Goal: Communication & Community: Share content

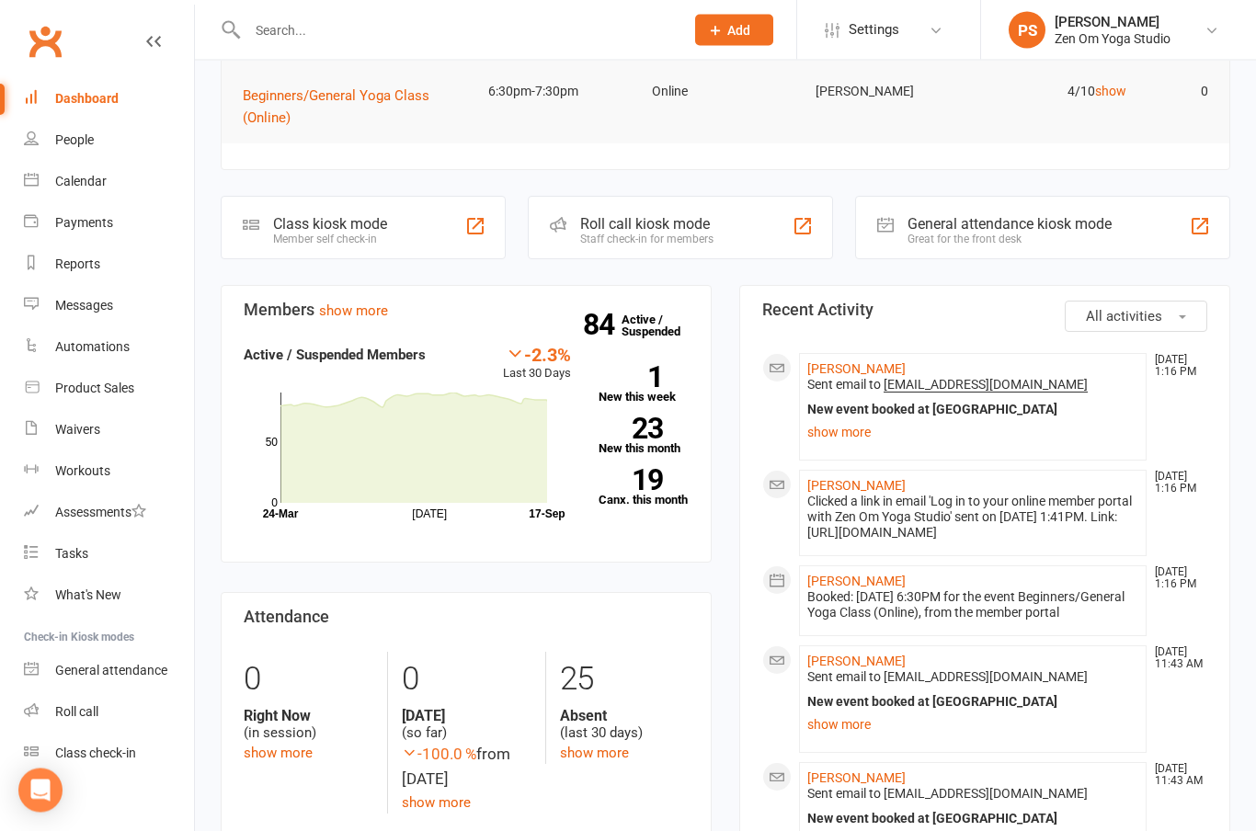
click at [83, 188] on div "Calendar" at bounding box center [81, 181] width 52 height 15
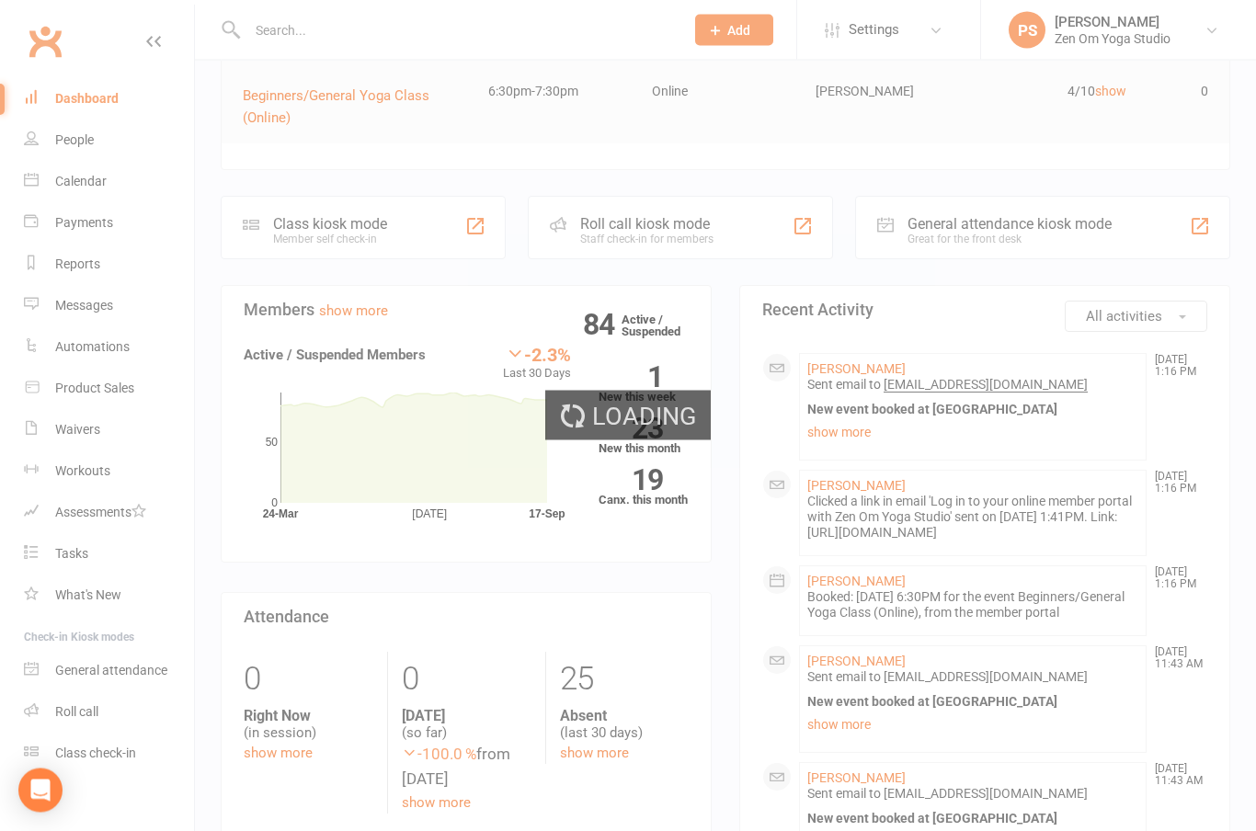
scroll to position [275, 0]
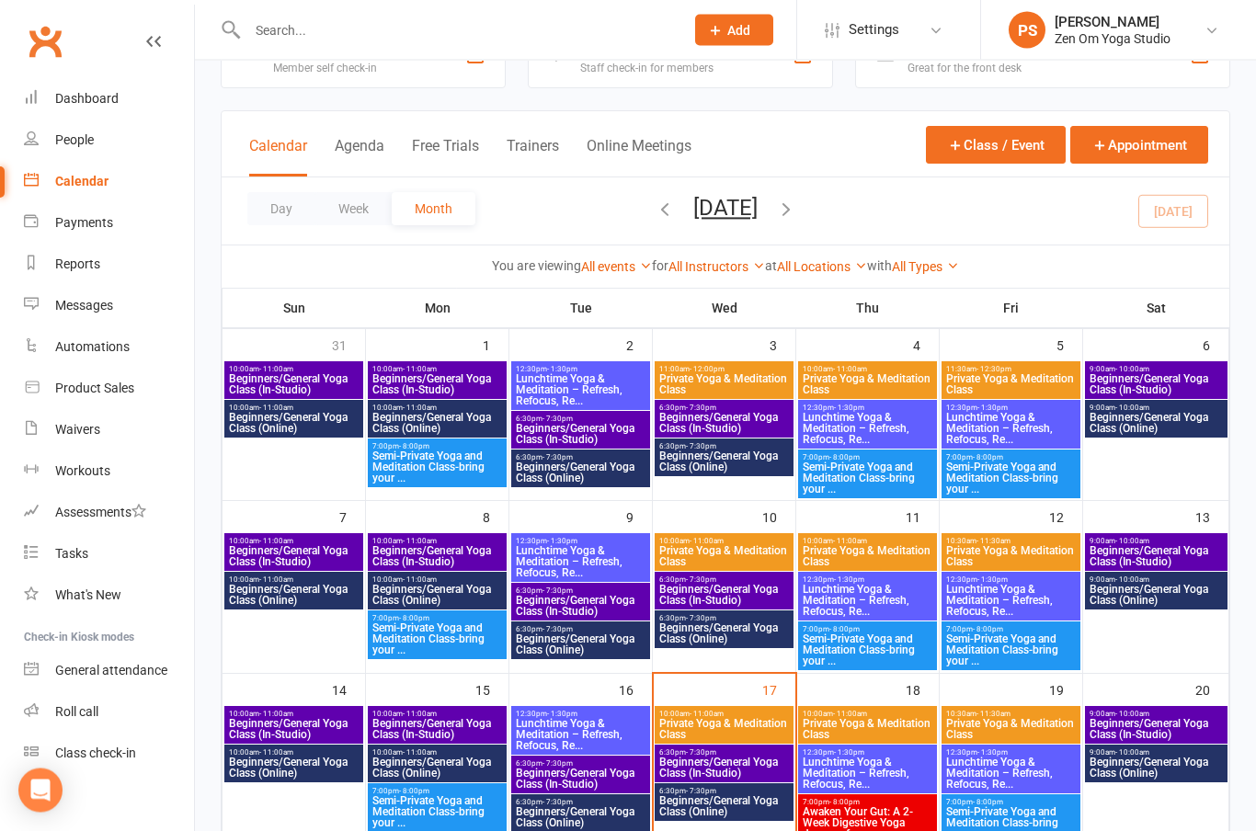
click at [716, 816] on span "Beginners/General Yoga Class (Online)" at bounding box center [725, 808] width 132 height 22
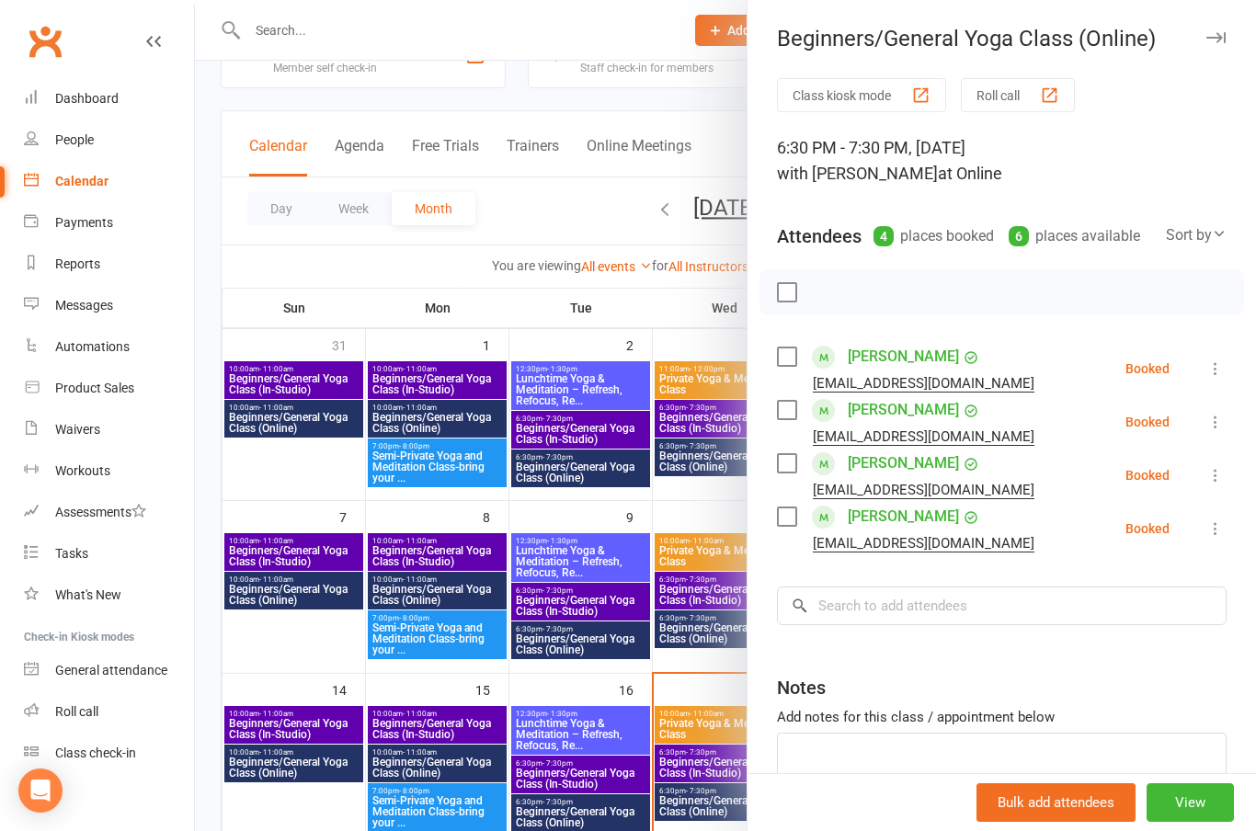
click at [1190, 822] on button "View" at bounding box center [1190, 803] width 87 height 39
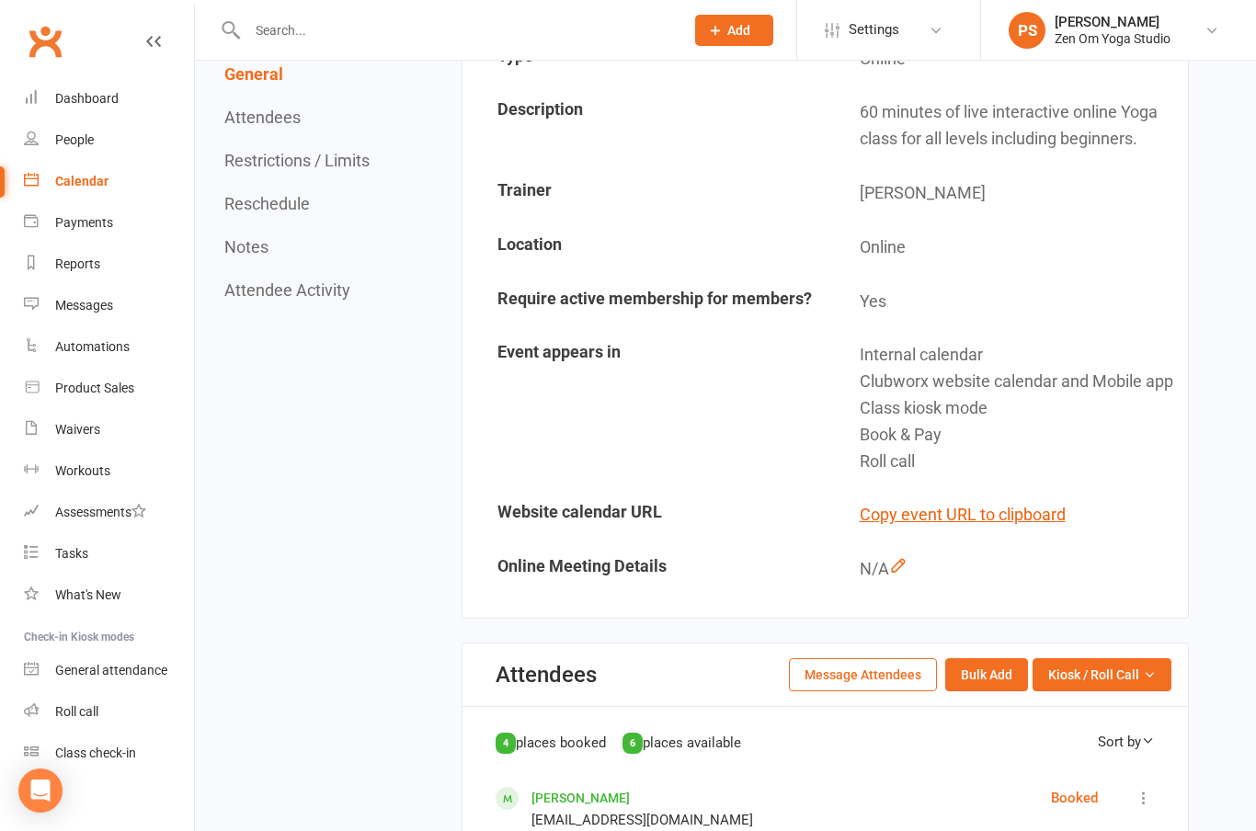
scroll to position [373, 0]
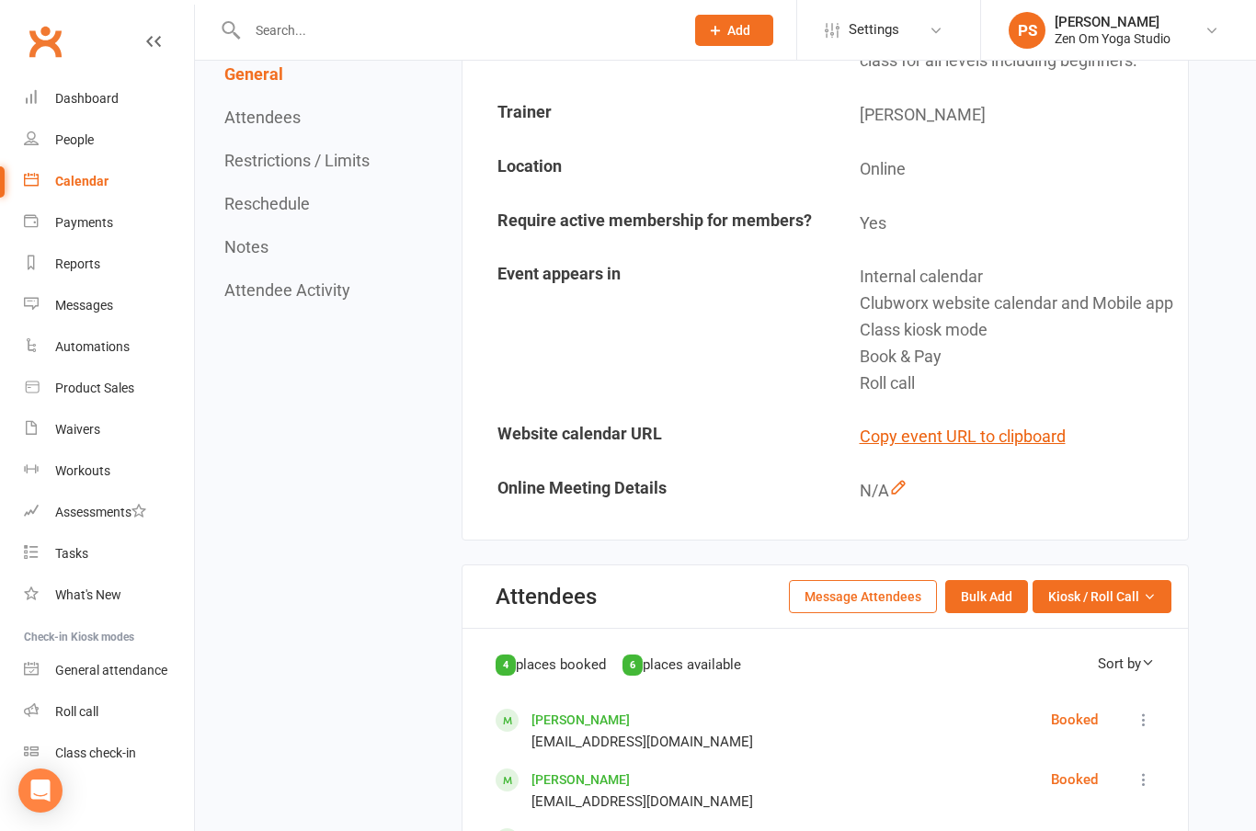
click at [875, 603] on button "Message Attendees" at bounding box center [863, 596] width 148 height 33
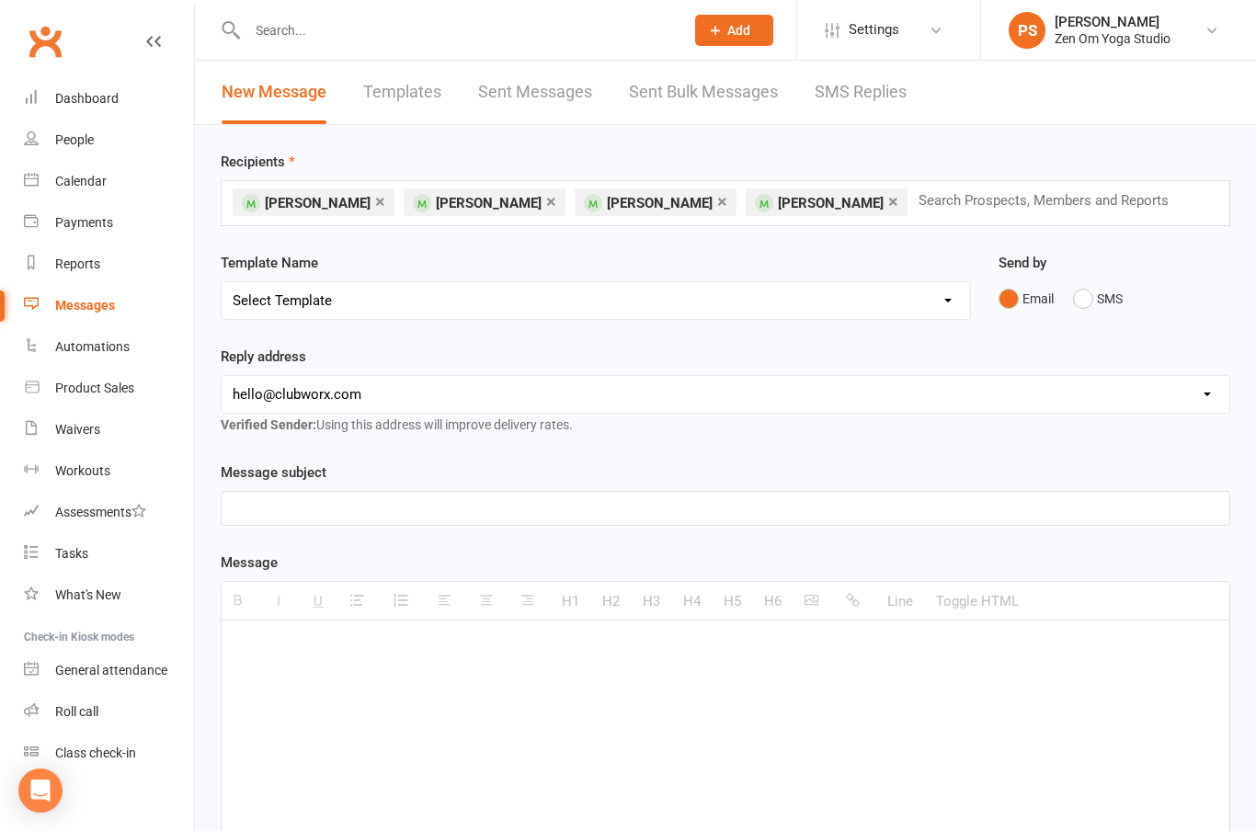
click at [717, 206] on link "×" at bounding box center [722, 201] width 10 height 29
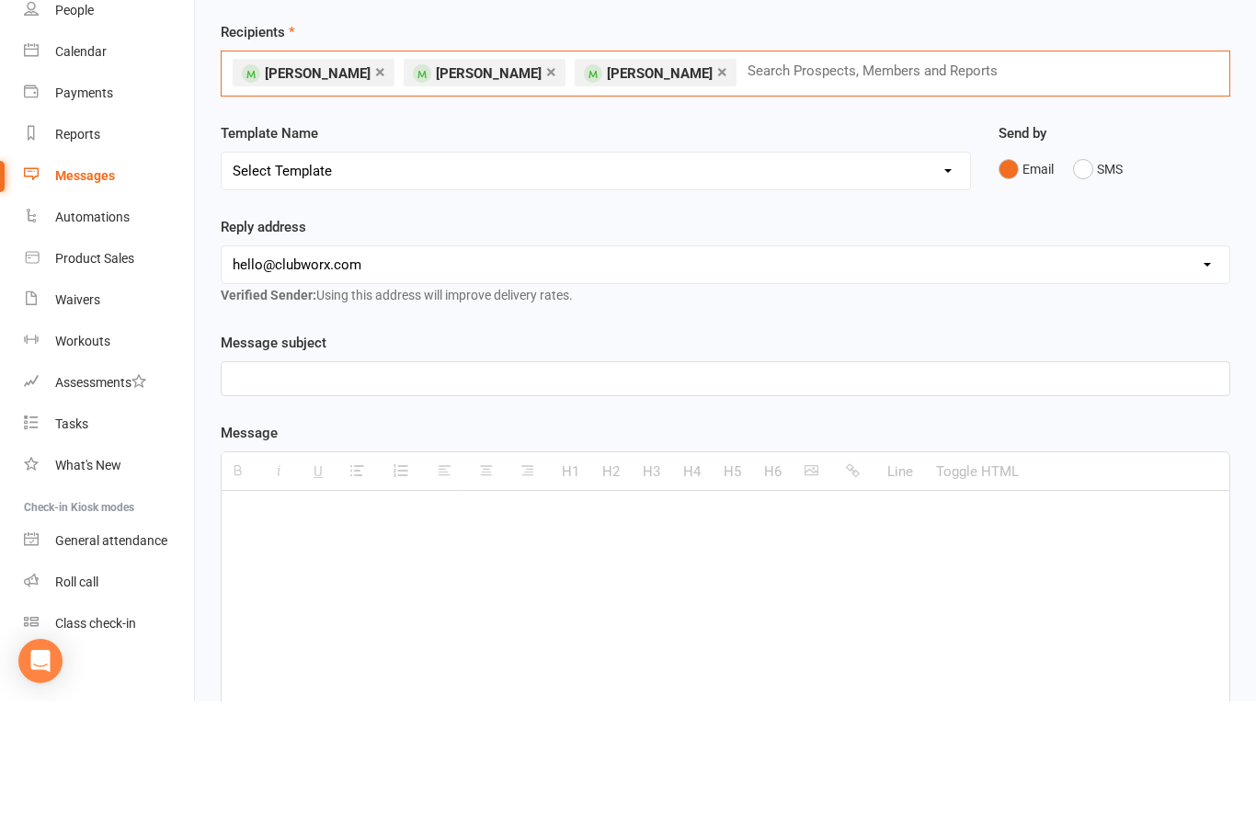
click at [604, 376] on select "[EMAIL_ADDRESS][DOMAIN_NAME] [EMAIL_ADDRESS][DOMAIN_NAME]" at bounding box center [726, 394] width 1008 height 37
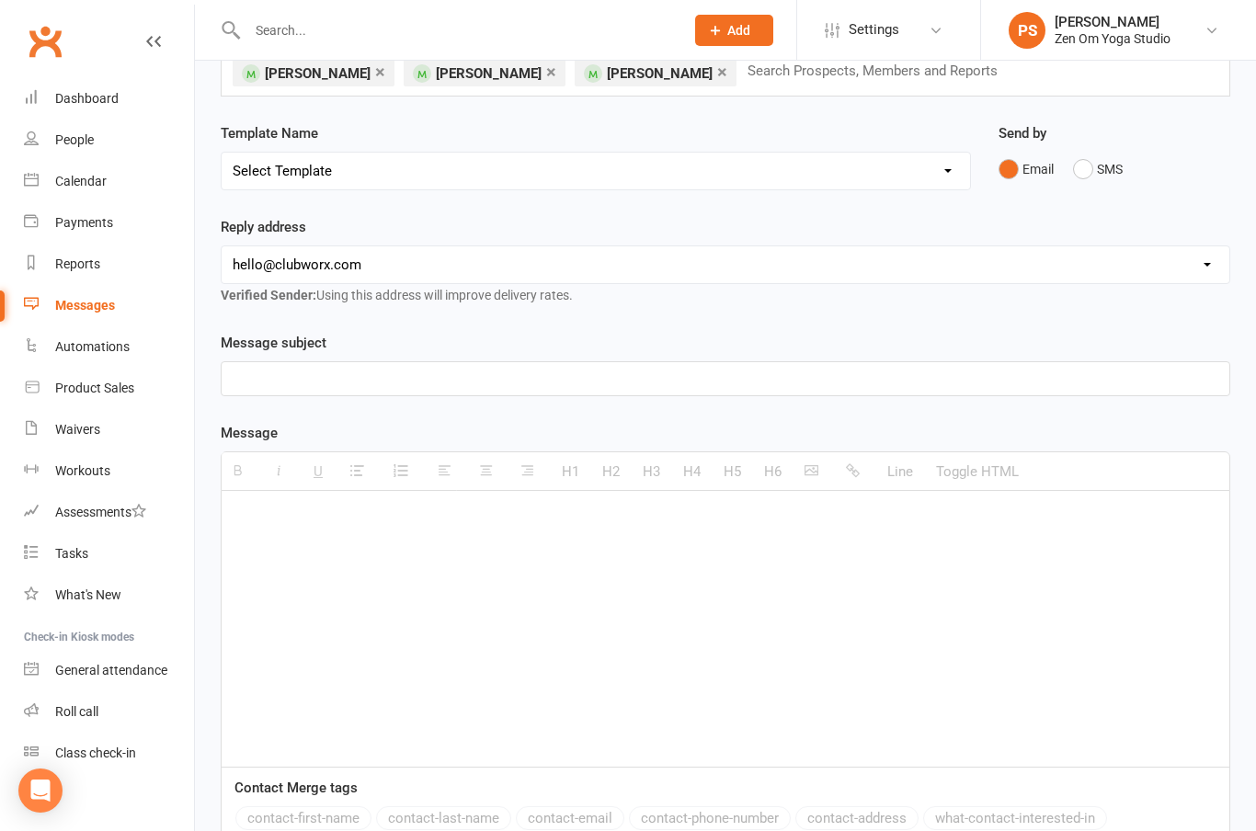
select select "1"
click at [556, 377] on p at bounding box center [726, 379] width 986 height 22
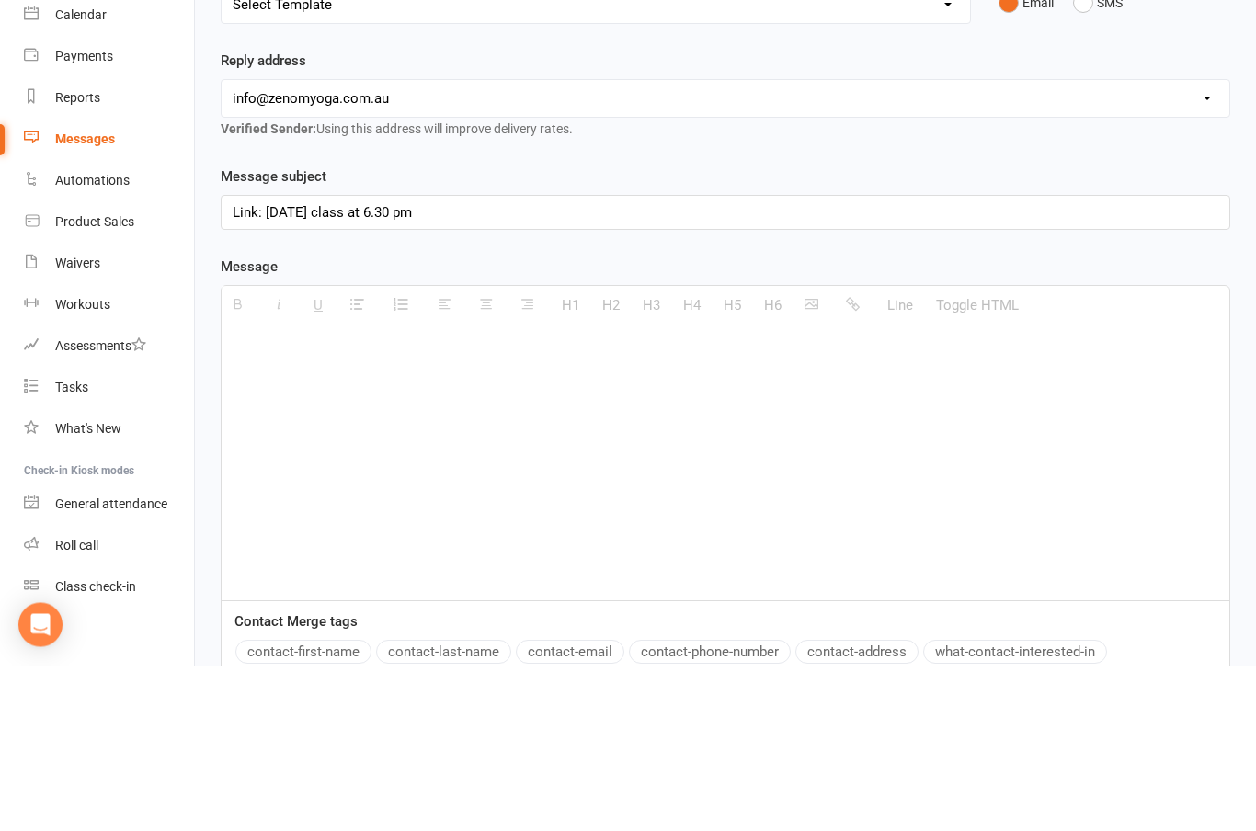
click at [521, 491] on div at bounding box center [726, 629] width 1008 height 276
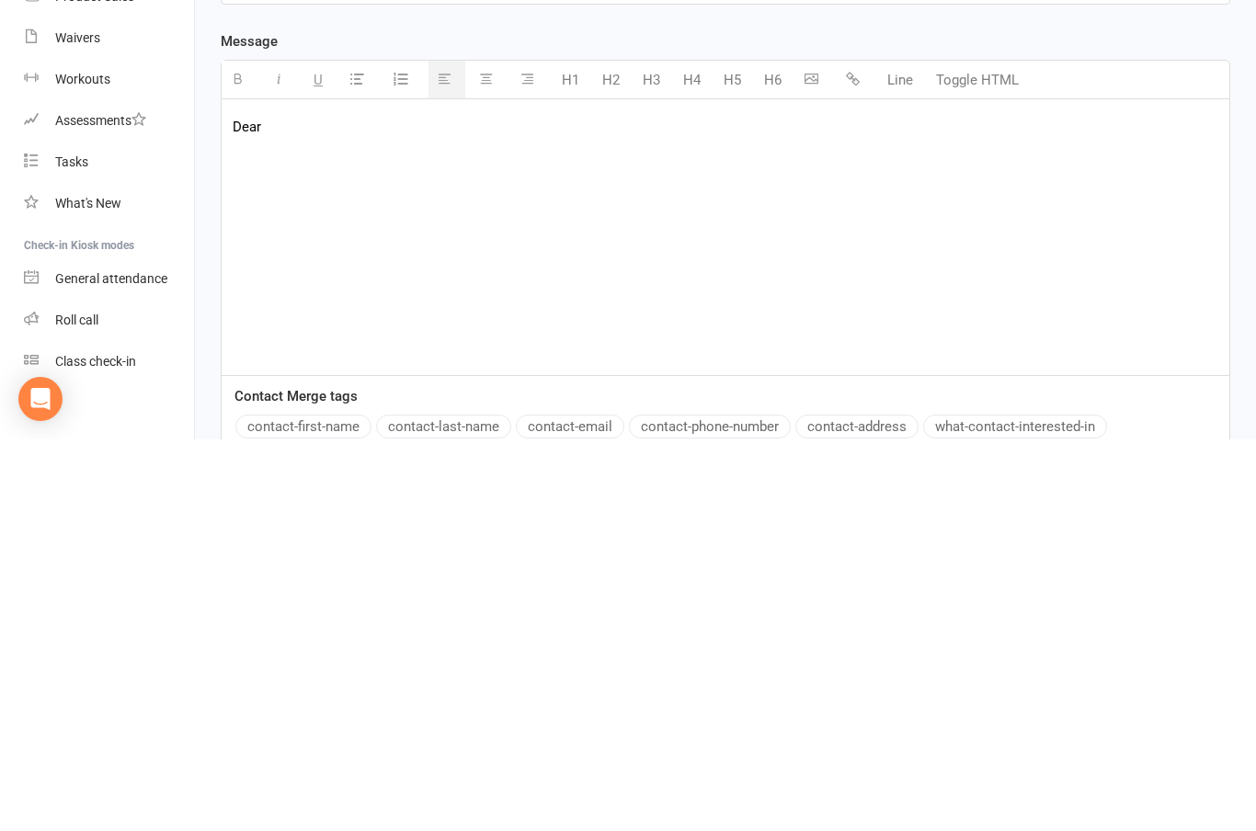
click at [337, 807] on button "contact-first-name" at bounding box center [303, 819] width 136 height 24
click at [291, 491] on div "Dear {contact-first-name} , Please find the link as below:" at bounding box center [726, 629] width 1008 height 276
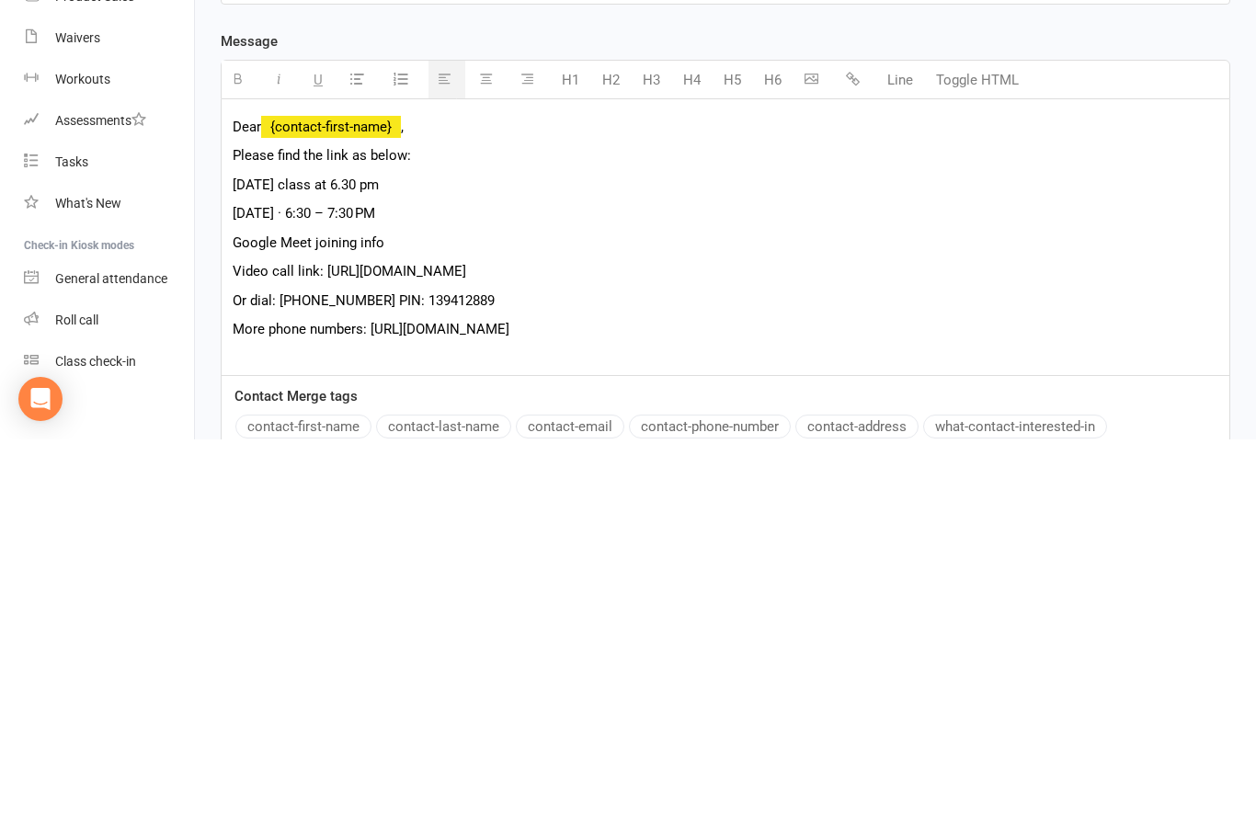
click at [330, 655] on span "Video call link: [URL][DOMAIN_NAME]" at bounding box center [350, 663] width 234 height 17
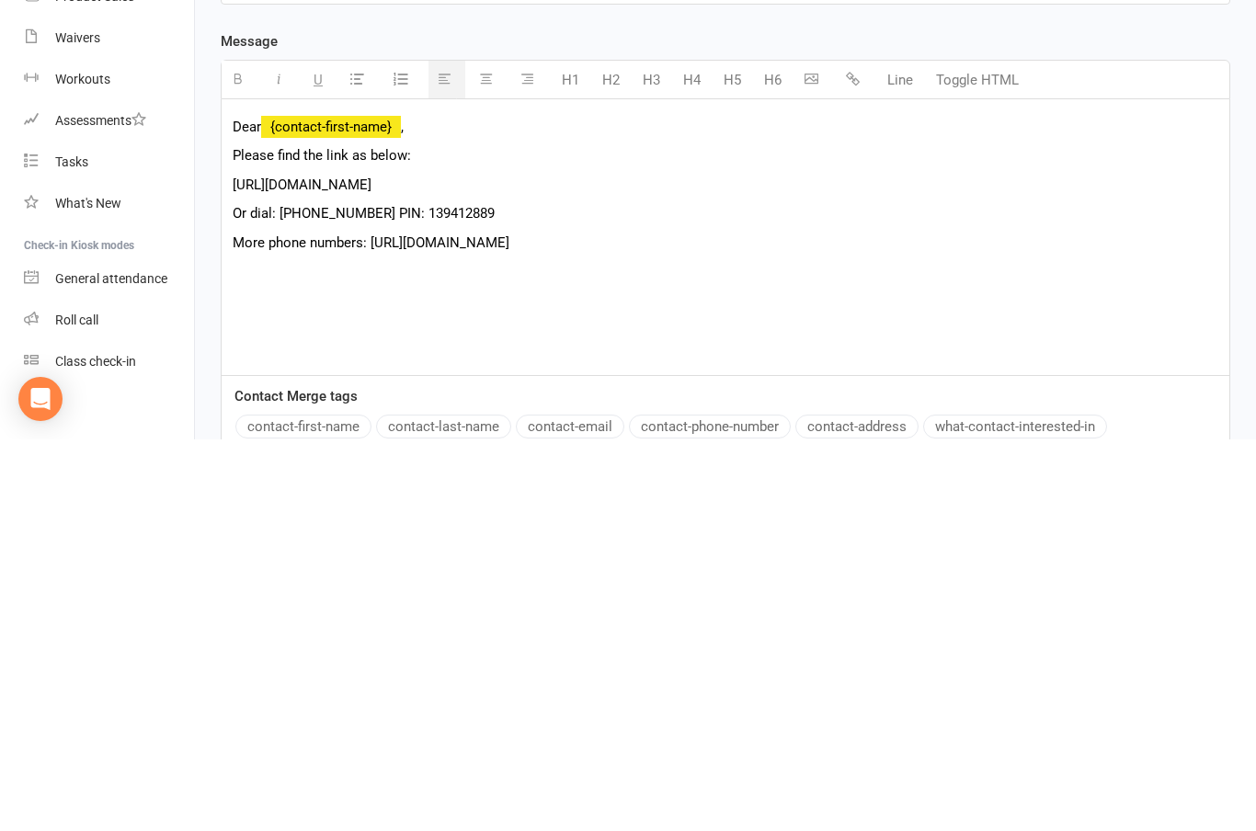
click at [249, 597] on span "Or dial: [PHONE_NUMBER] PIN: 139412889" at bounding box center [364, 605] width 262 height 17
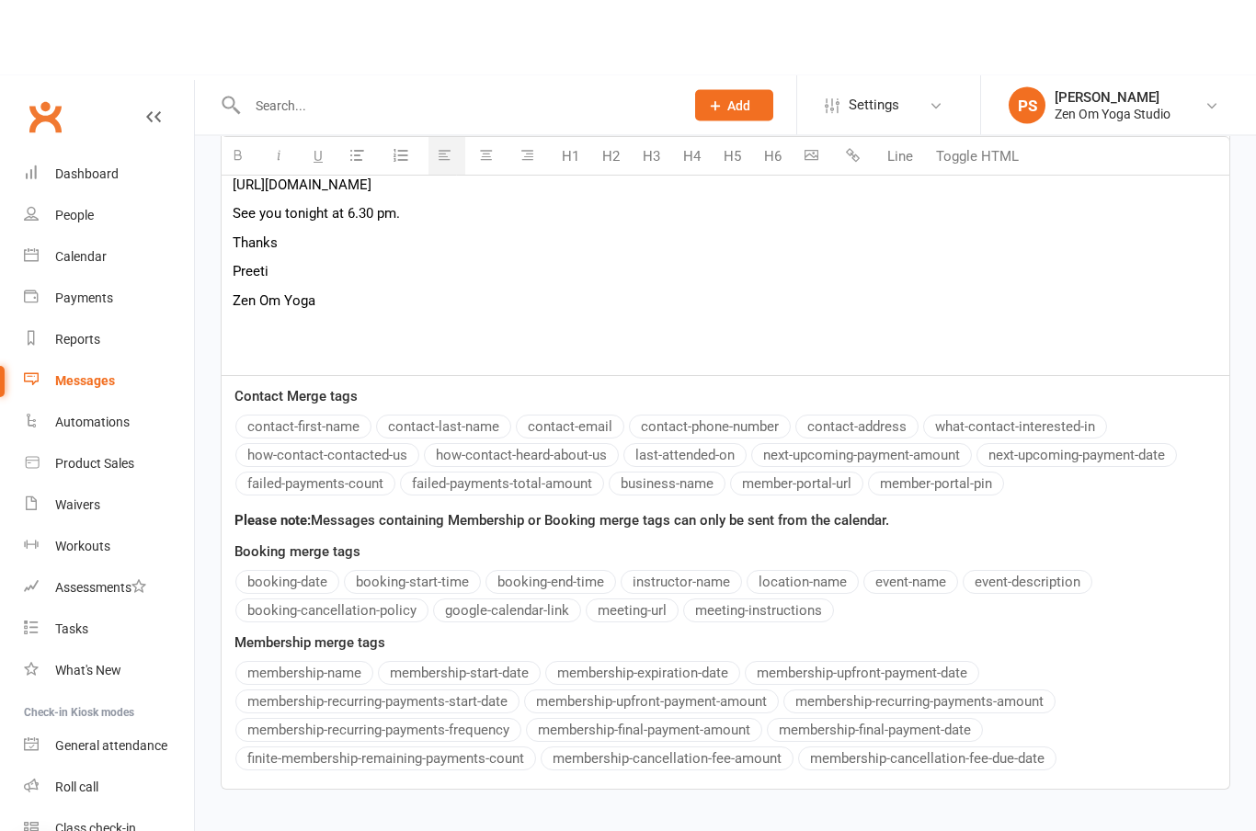
scroll to position [661, 0]
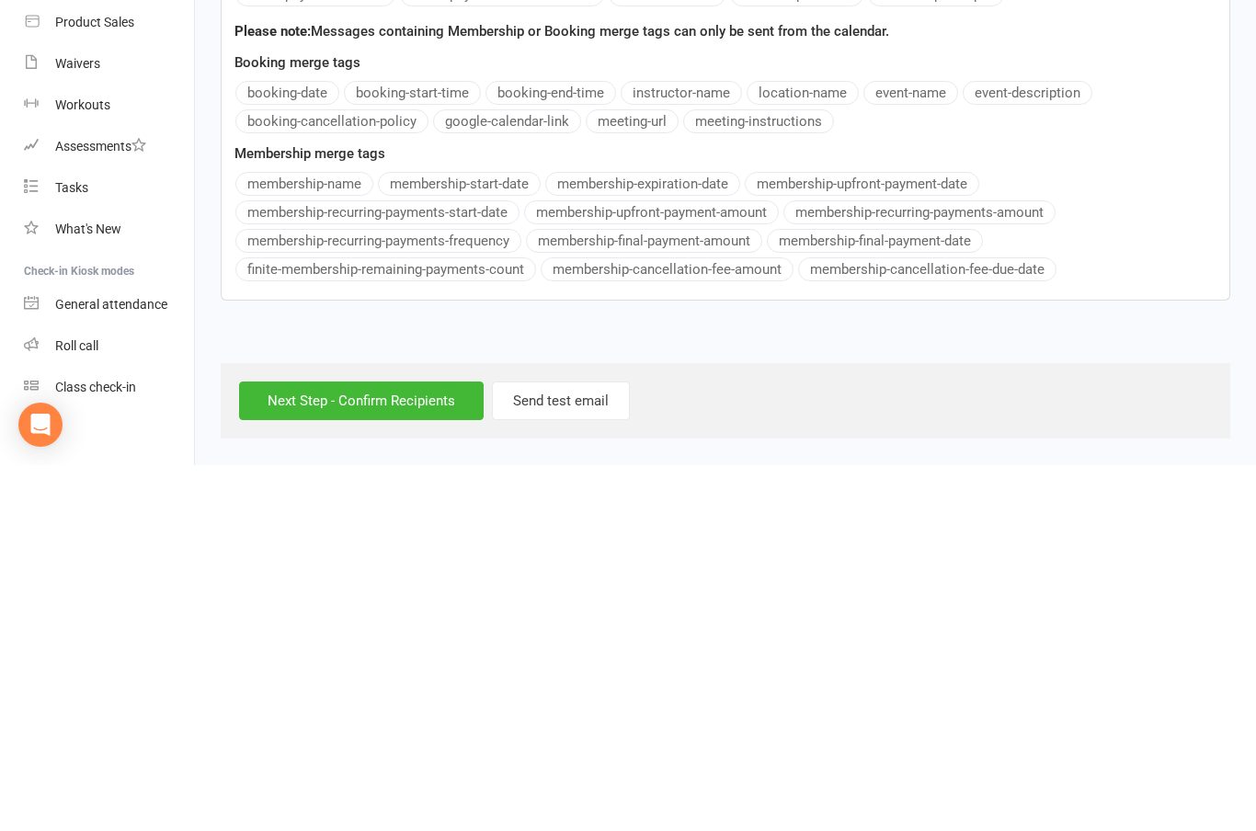
click at [392, 748] on input "Next Step - Confirm Recipients" at bounding box center [361, 767] width 245 height 39
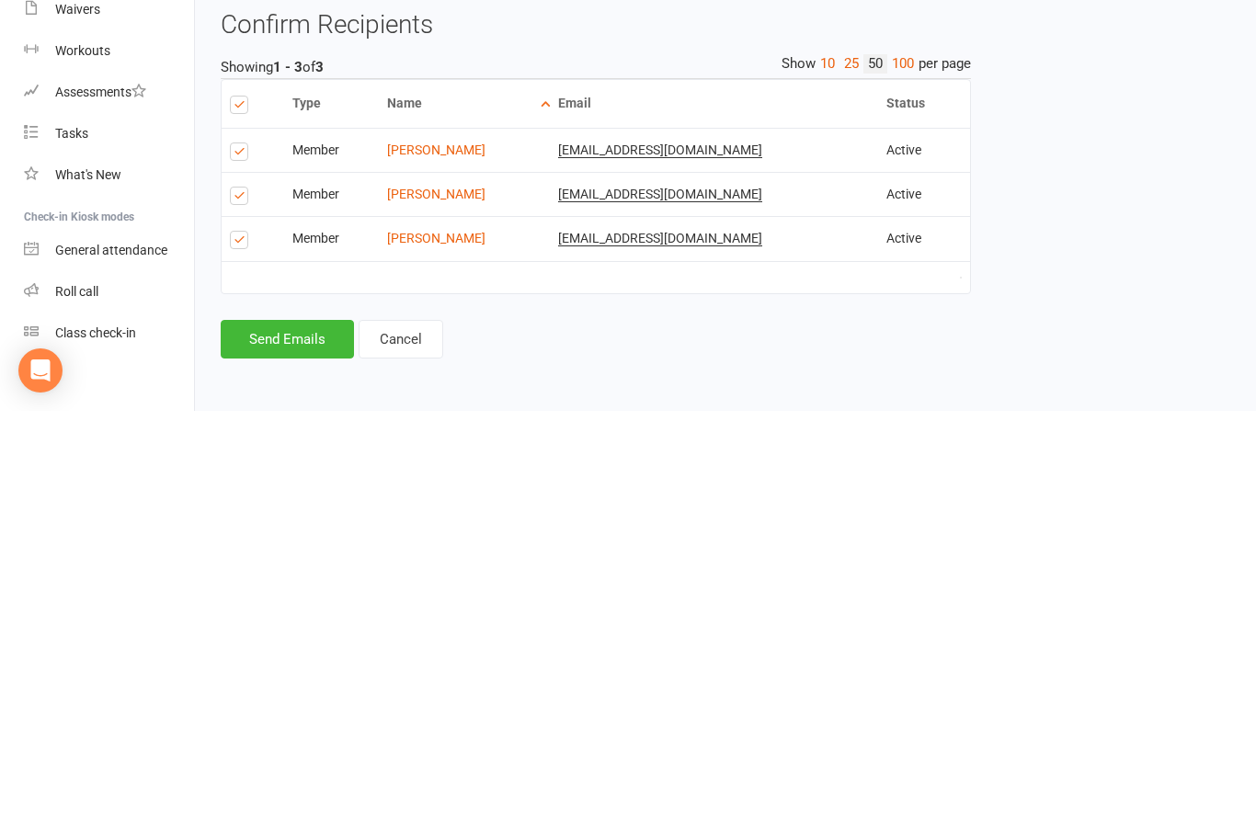
click at [298, 740] on button "Send Emails" at bounding box center [287, 759] width 133 height 39
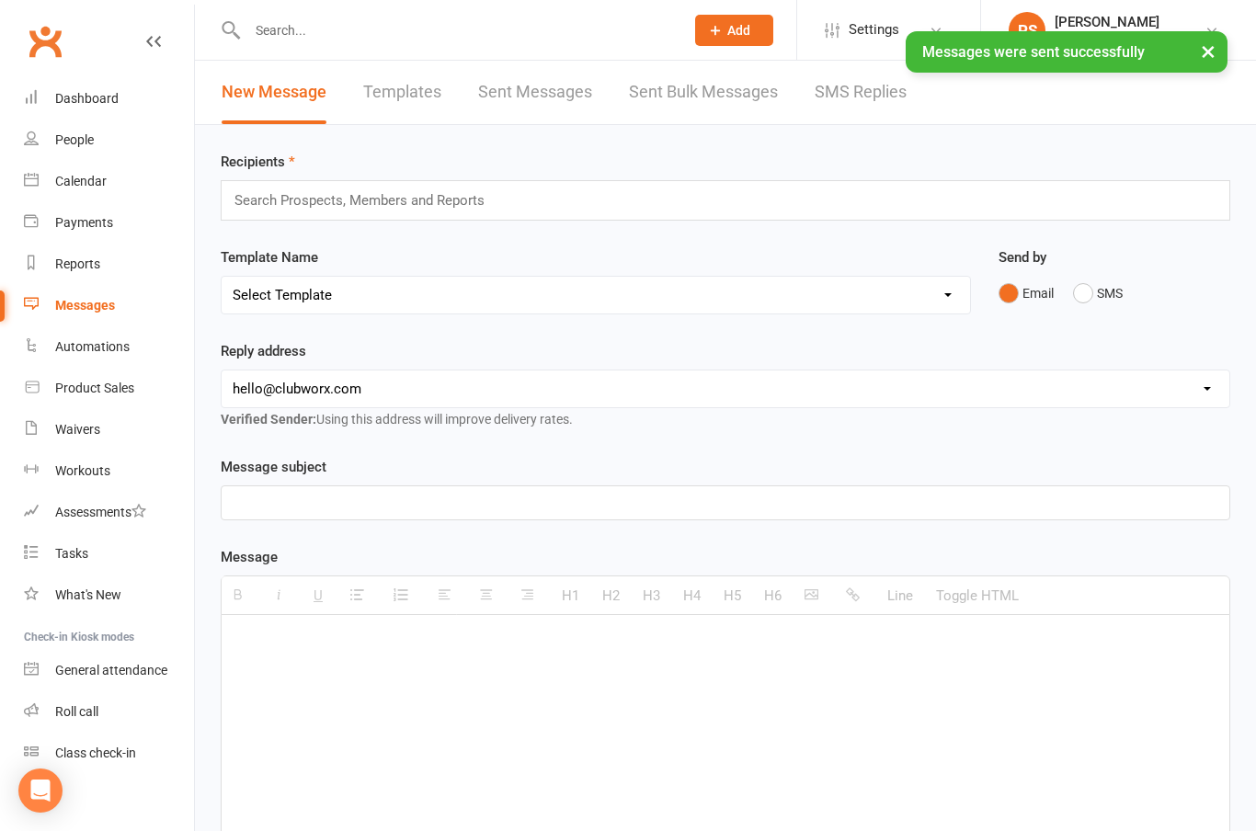
click at [94, 108] on link "Dashboard" at bounding box center [109, 98] width 170 height 41
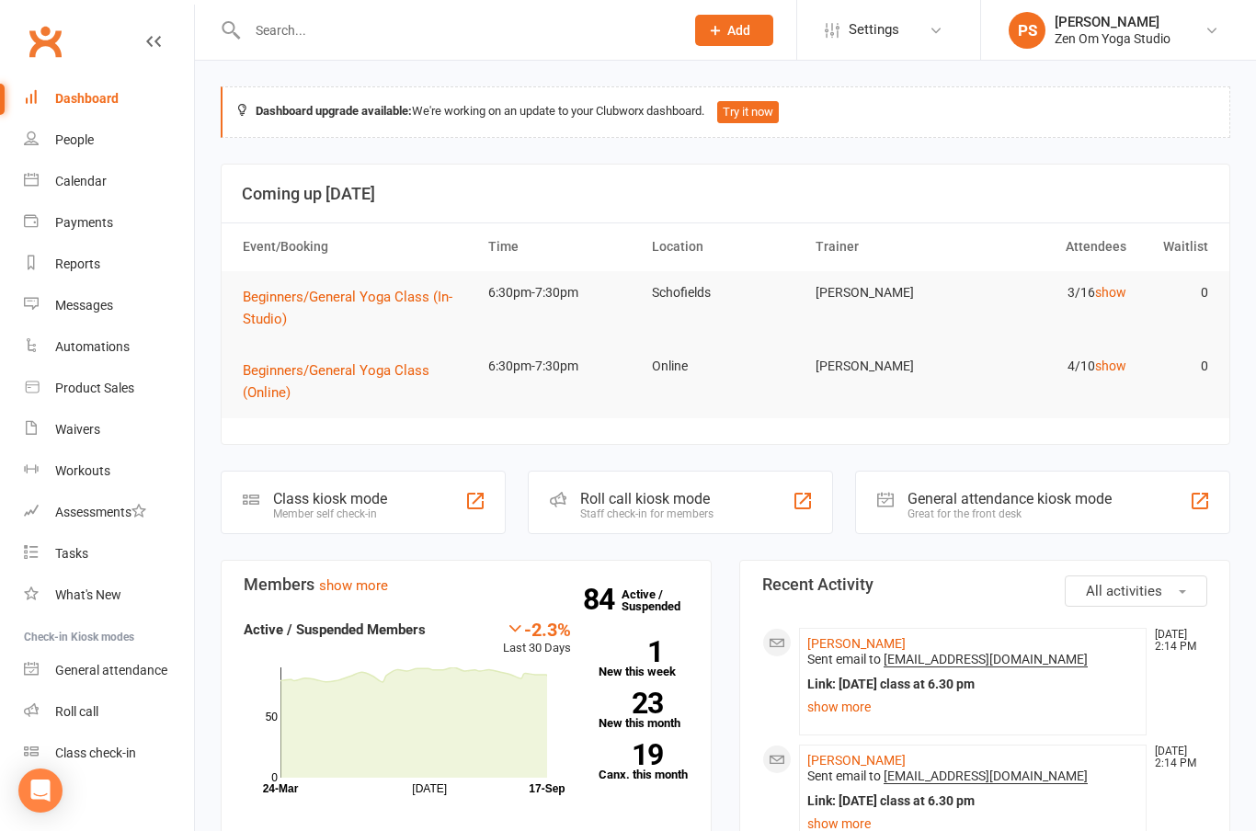
click at [1222, 37] on link "PS [PERSON_NAME] Zen Om Yoga Studio" at bounding box center [1119, 30] width 220 height 37
click at [1063, 309] on link "Sign out" at bounding box center [1118, 298] width 275 height 42
